Goal: Transaction & Acquisition: Book appointment/travel/reservation

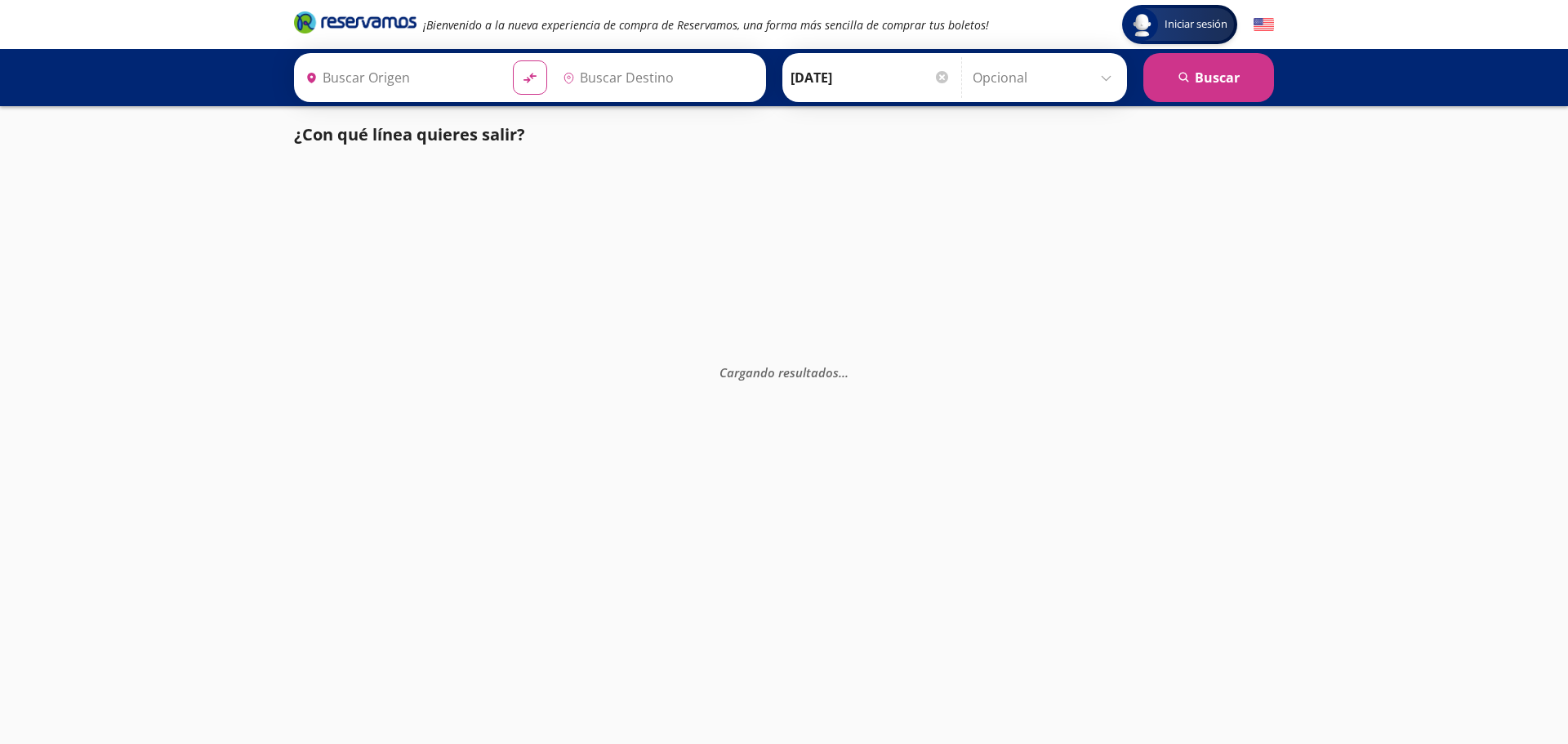
type input "[GEOGRAPHIC_DATA], [GEOGRAPHIC_DATA]"
